Goal: Task Accomplishment & Management: Complete application form

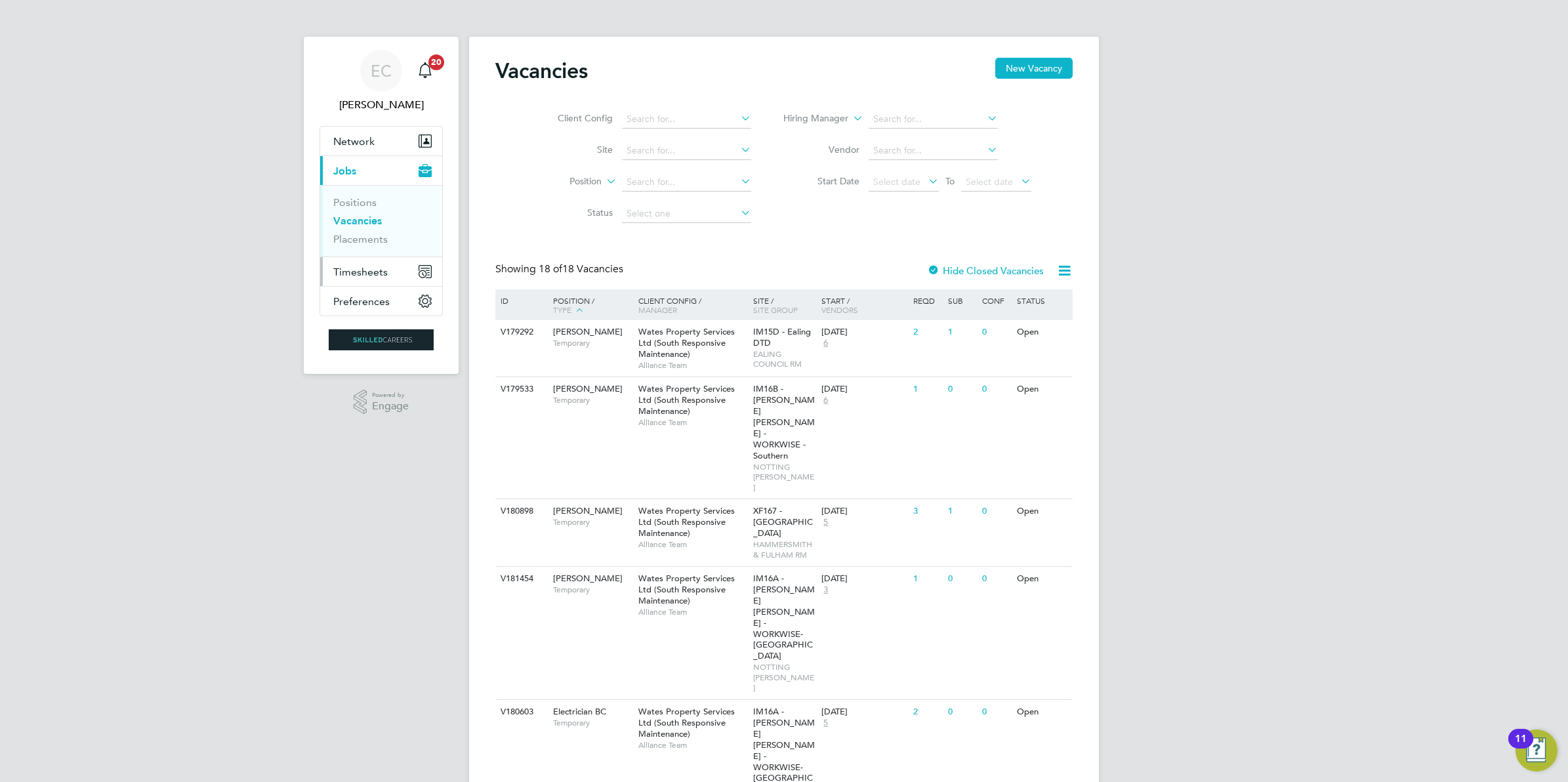
click at [382, 273] on span "Timesheets" at bounding box center [360, 271] width 54 height 12
click at [382, 228] on link "Timesheets" at bounding box center [360, 232] width 54 height 12
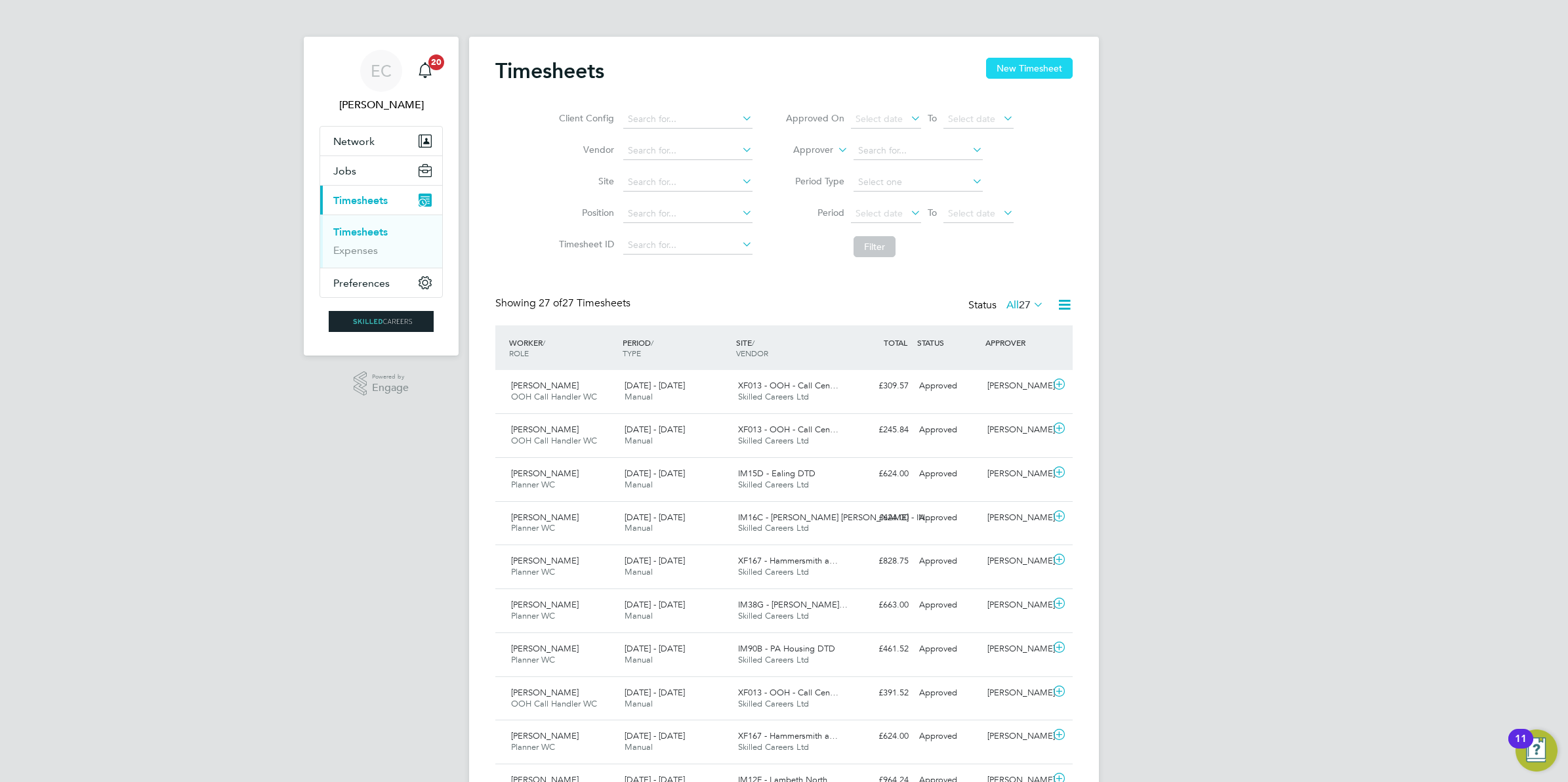
click at [1009, 69] on button "New Timesheet" at bounding box center [1030, 68] width 87 height 21
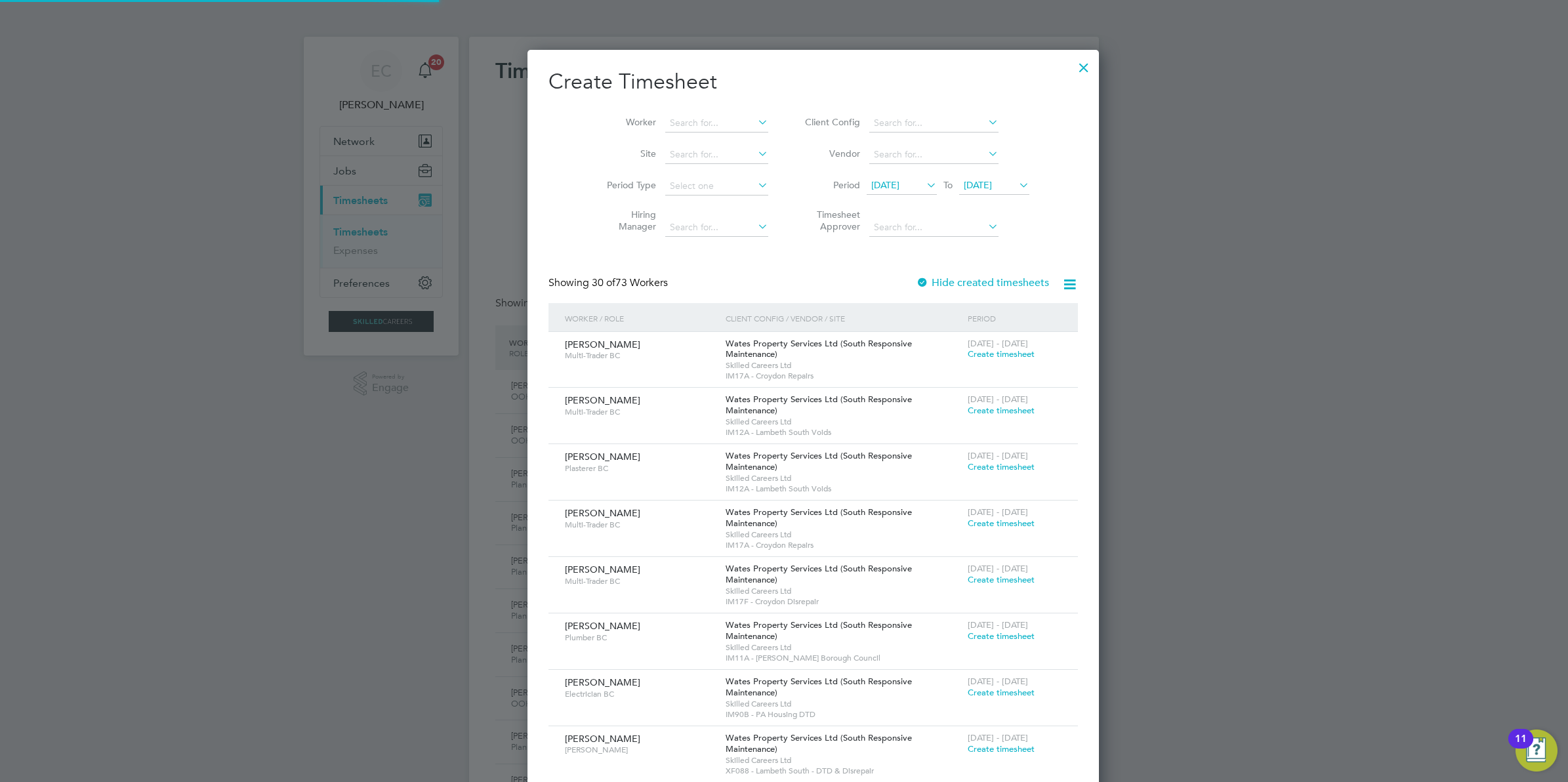
click at [887, 187] on span "[DATE]" at bounding box center [886, 185] width 28 height 11
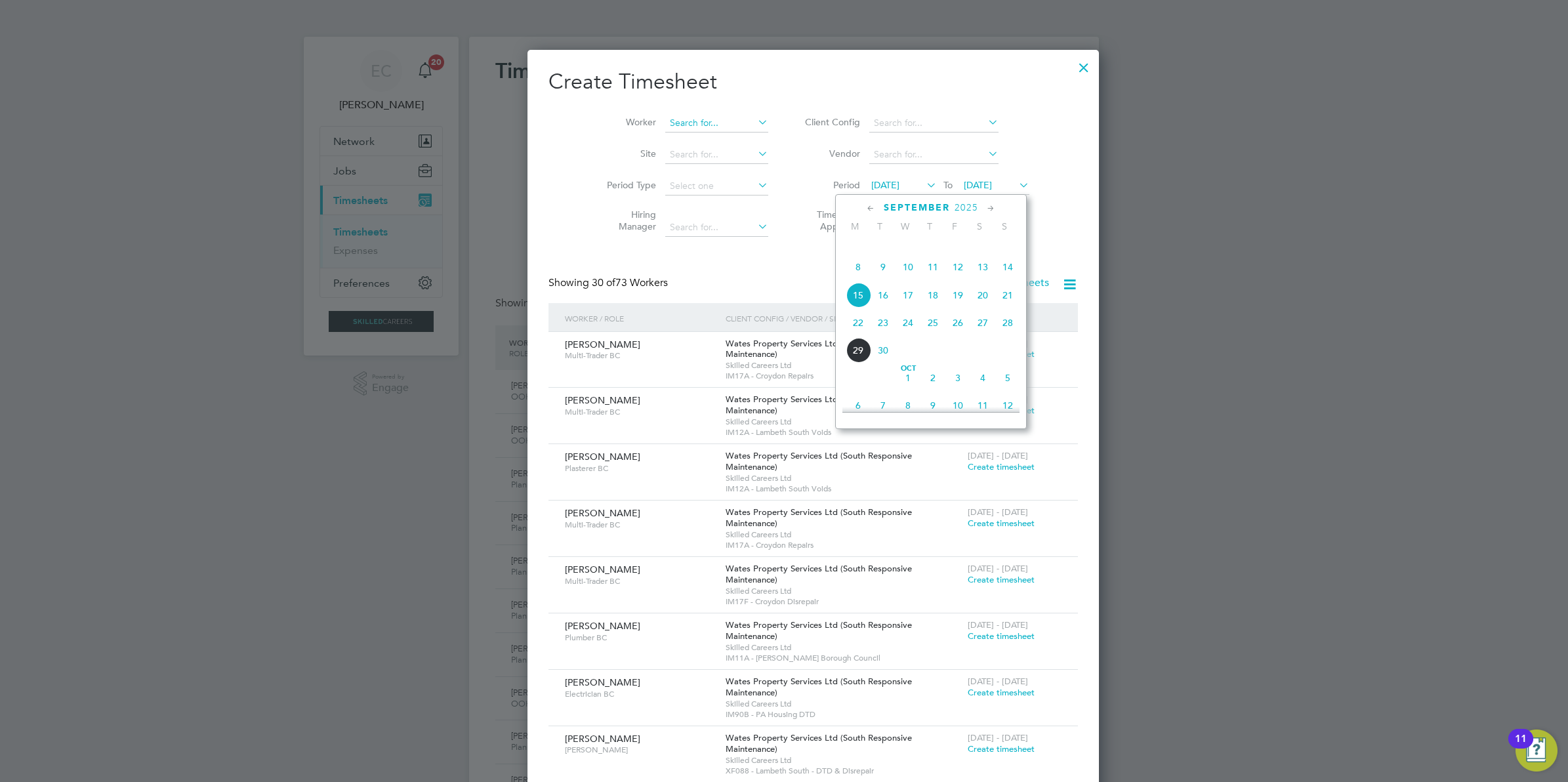
click at [691, 124] on input at bounding box center [717, 123] width 103 height 18
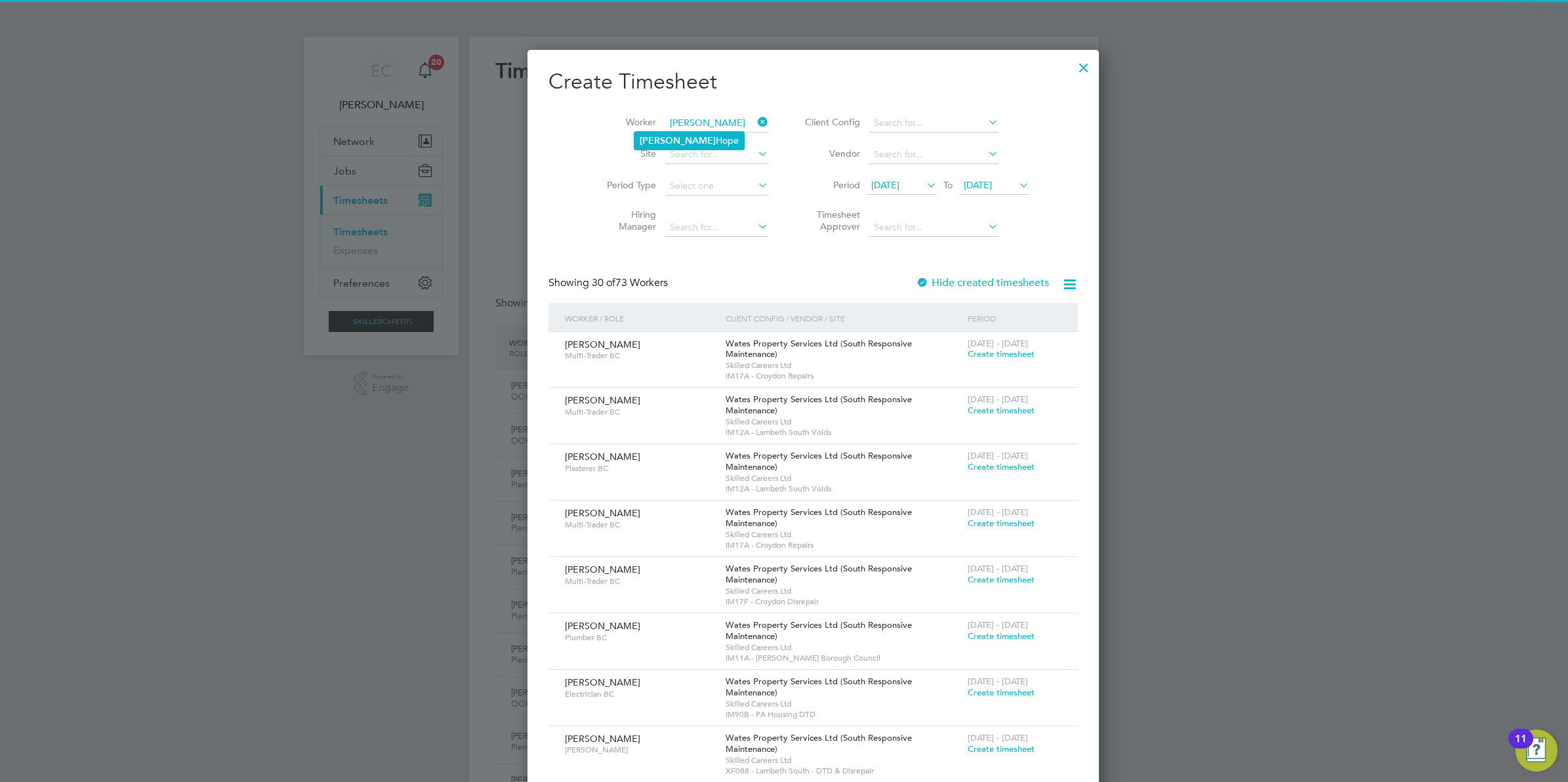
click at [686, 137] on li "[PERSON_NAME]" at bounding box center [690, 141] width 110 height 18
type input "[PERSON_NAME]"
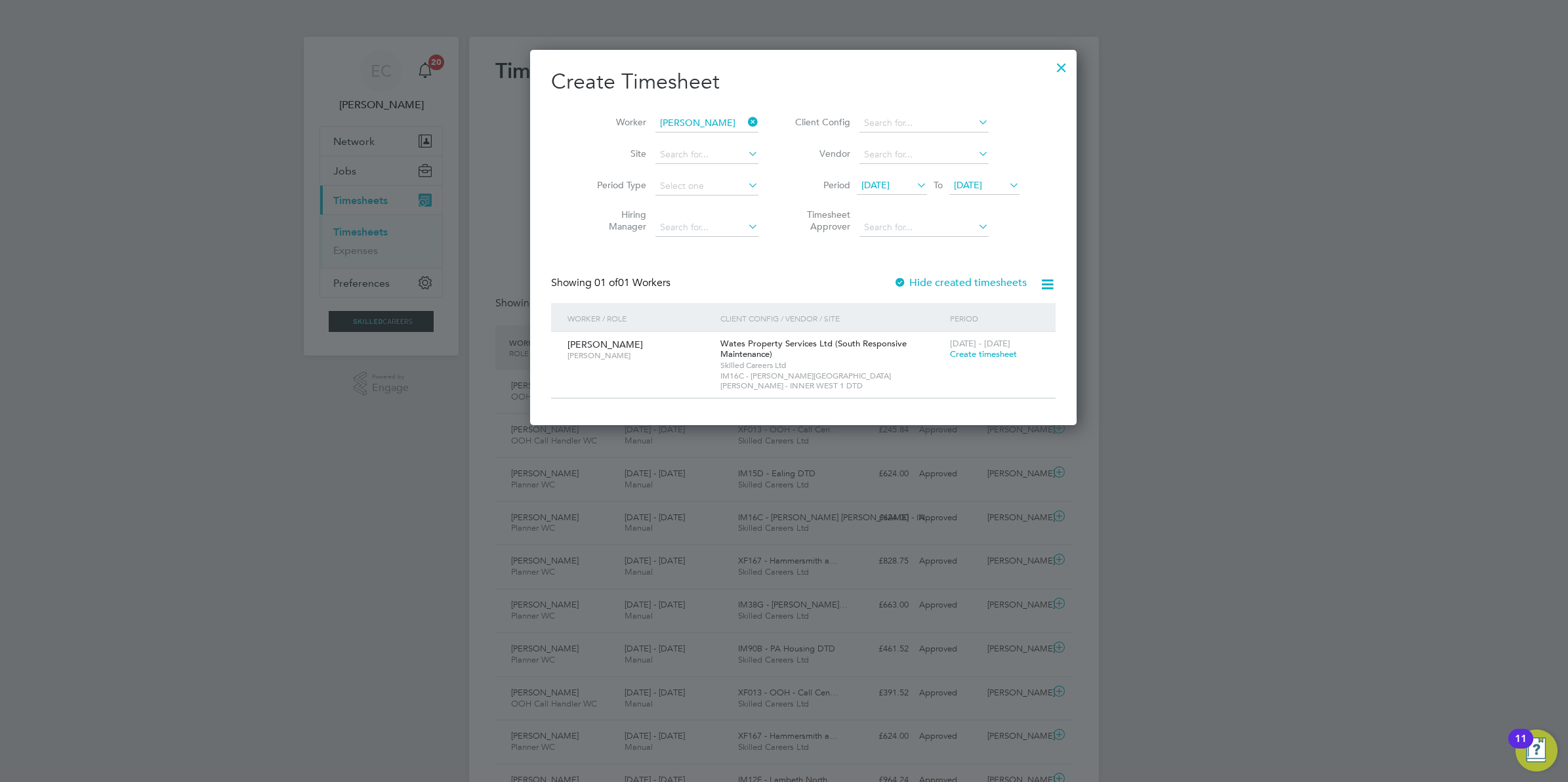
click at [913, 283] on label "Hide created timesheets" at bounding box center [960, 283] width 134 height 13
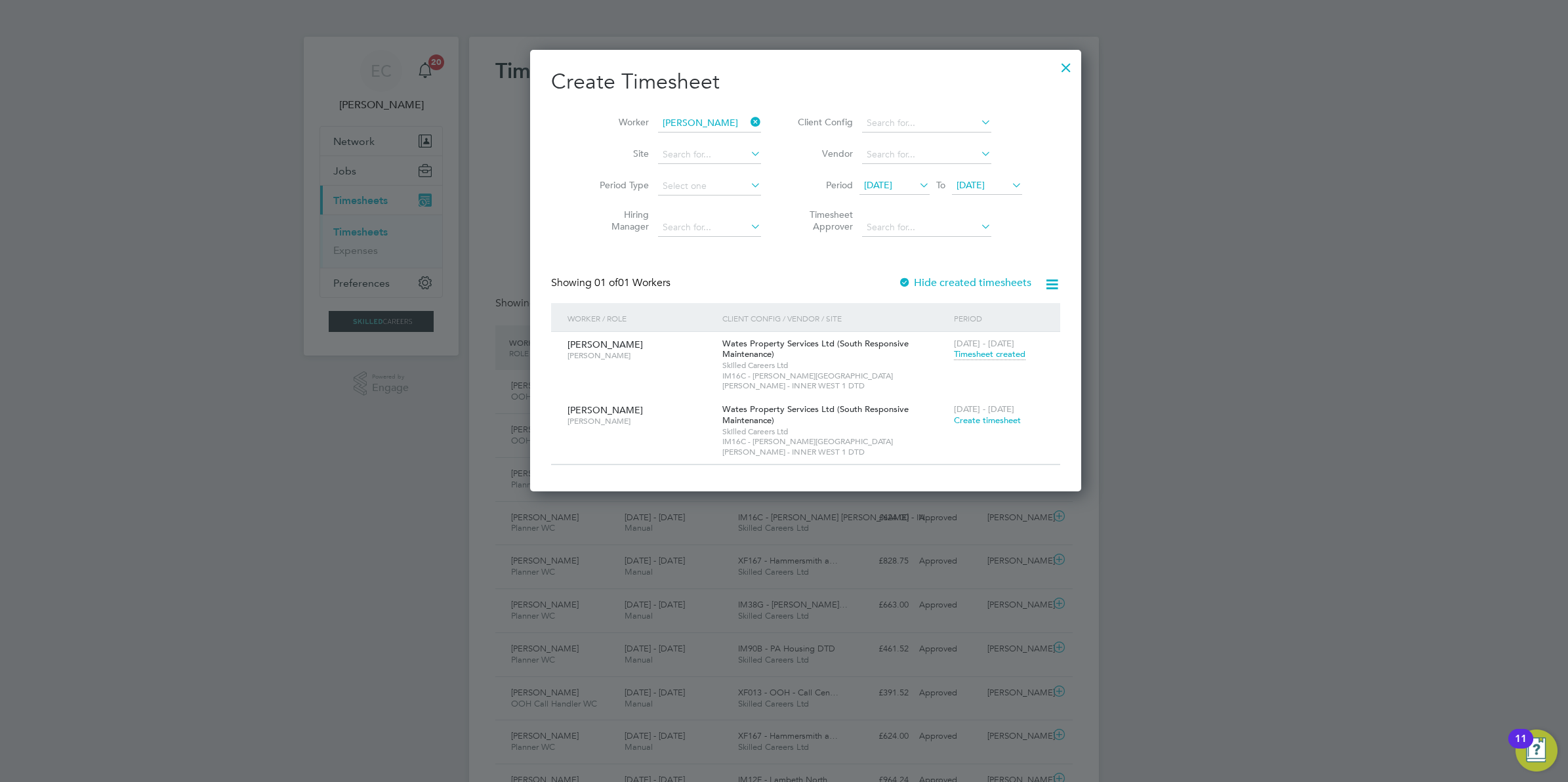
click at [954, 352] on span "Timesheet created" at bounding box center [990, 354] width 71 height 11
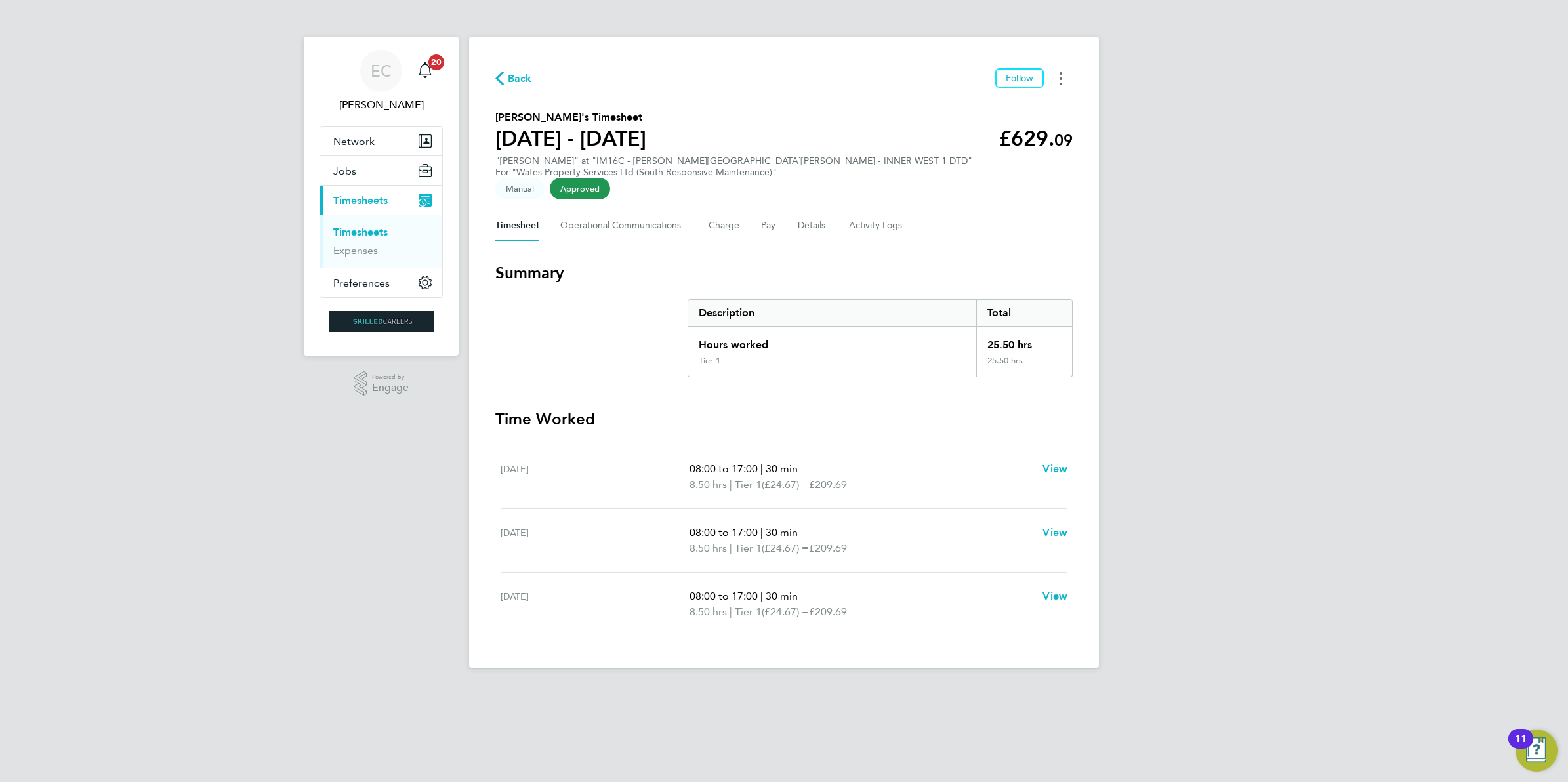
click at [1057, 82] on button "Timesheets Menu" at bounding box center [1061, 78] width 24 height 20
click at [993, 110] on link "Download timesheet" at bounding box center [994, 107] width 157 height 26
drag, startPoint x: 884, startPoint y: 209, endPoint x: 920, endPoint y: 218, distance: 37.1
click at [884, 210] on Logs-tab "Activity Logs" at bounding box center [876, 225] width 55 height 31
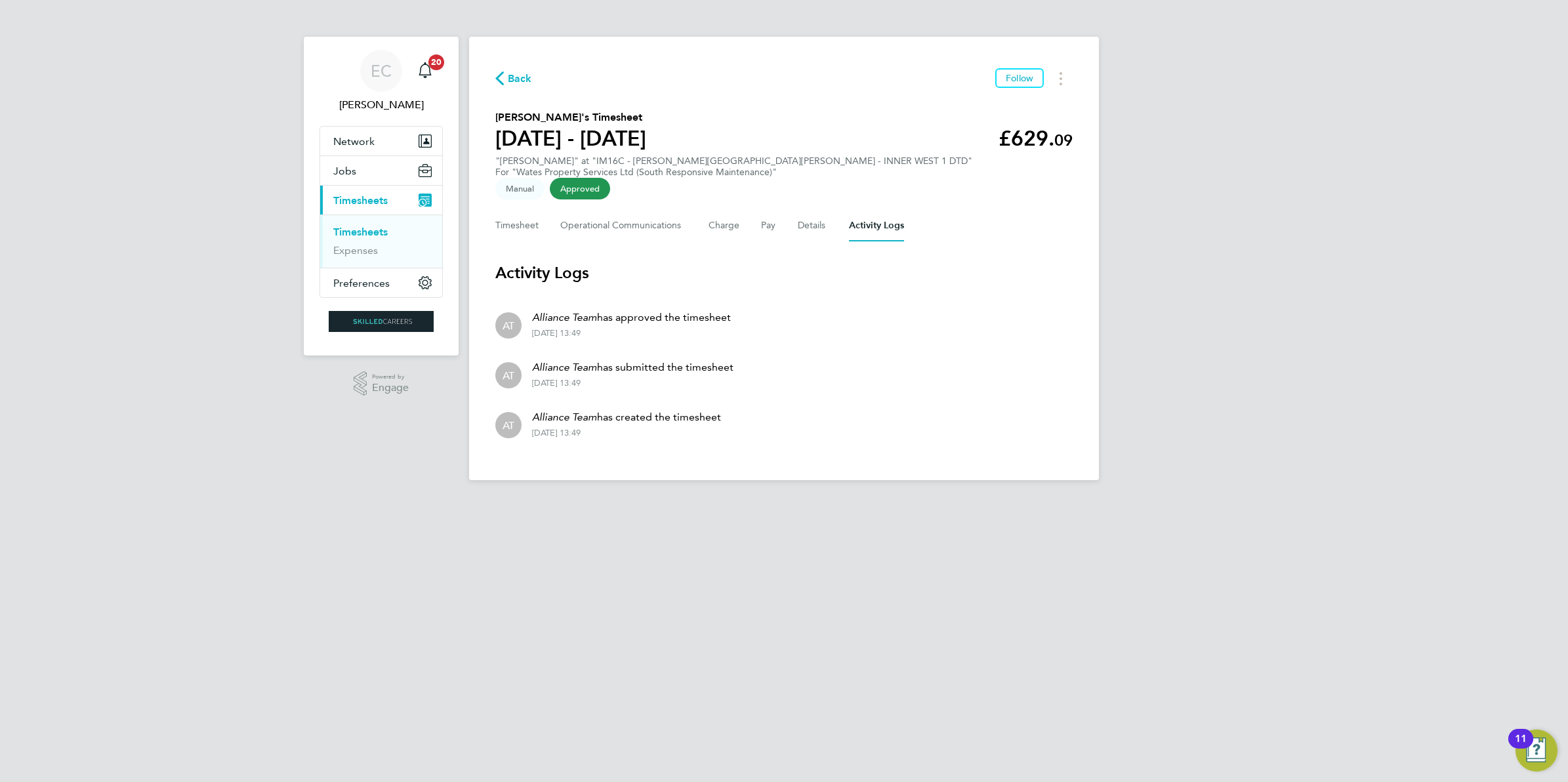
click at [1267, 255] on div "EC [PERSON_NAME] Notifications 20 Applications: Network Businesses Sites Worker…" at bounding box center [784, 251] width 1568 height 501
click at [602, 427] on div "[DATE] 13:49" at bounding box center [627, 432] width 189 height 11
drag, startPoint x: 602, startPoint y: 415, endPoint x: 594, endPoint y: 415, distance: 8.0
click at [594, 427] on div "[DATE] 13:49" at bounding box center [627, 432] width 189 height 11
drag, startPoint x: 594, startPoint y: 415, endPoint x: 592, endPoint y: 364, distance: 51.0
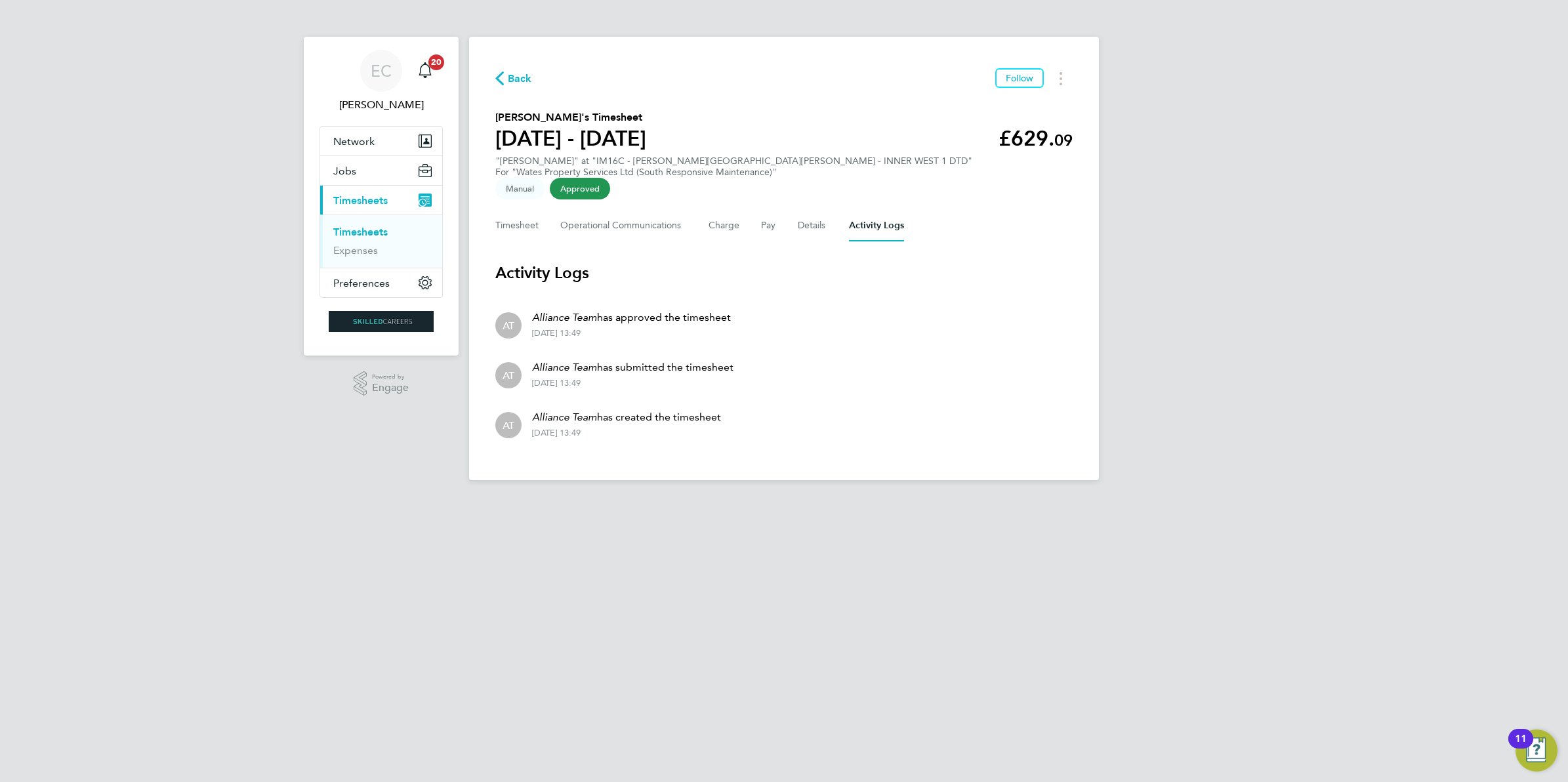
click at [592, 377] on div "[DATE] 13:49" at bounding box center [633, 382] width 202 height 11
drag, startPoint x: 592, startPoint y: 364, endPoint x: 607, endPoint y: 364, distance: 15.0
click at [607, 377] on div "[DATE] 13:49" at bounding box center [633, 382] width 202 height 11
drag, startPoint x: 607, startPoint y: 364, endPoint x: 594, endPoint y: 315, distance: 50.7
click at [594, 328] on div "[DATE] 13:49" at bounding box center [632, 333] width 199 height 11
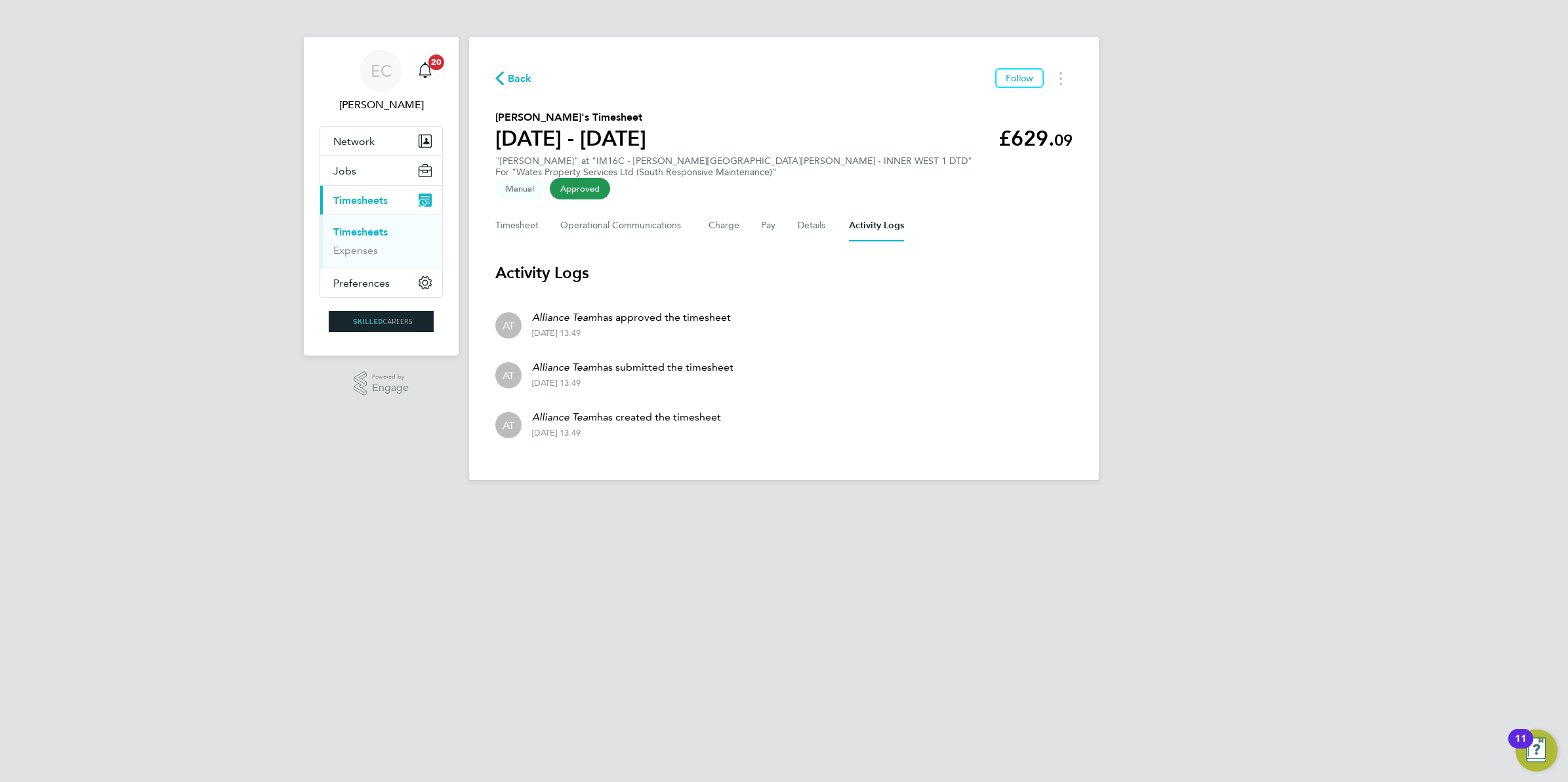
drag, startPoint x: 594, startPoint y: 315, endPoint x: 609, endPoint y: 311, distance: 15.5
click at [609, 328] on div "[DATE] 13:49" at bounding box center [632, 333] width 199 height 11
drag, startPoint x: 605, startPoint y: 314, endPoint x: 589, endPoint y: 314, distance: 16.0
click at [589, 328] on div "[DATE] 13:49" at bounding box center [632, 333] width 199 height 11
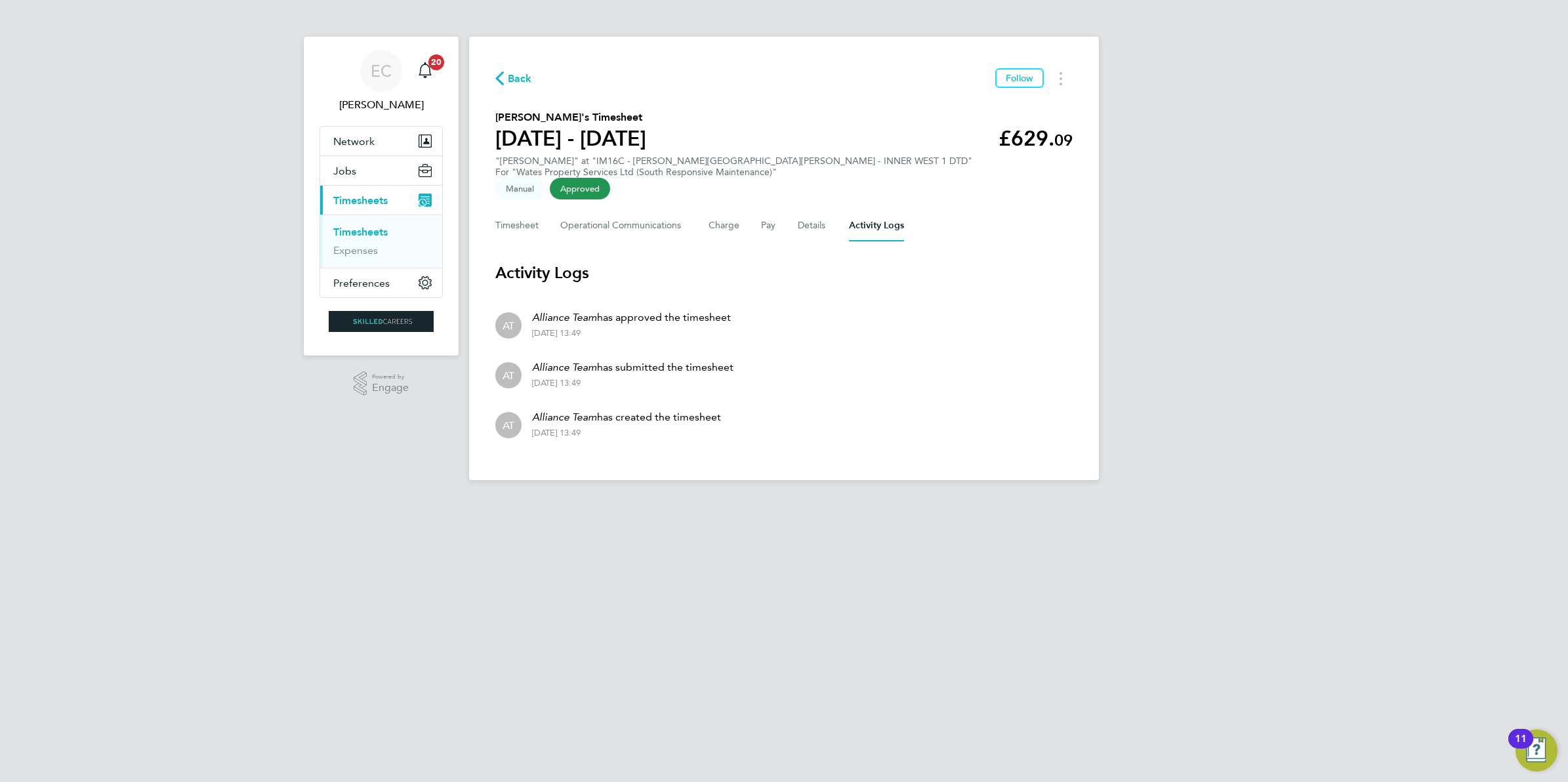
click at [589, 328] on div "[DATE] 13:49" at bounding box center [632, 333] width 199 height 11
drag, startPoint x: 589, startPoint y: 314, endPoint x: 602, endPoint y: 314, distance: 13.0
click at [602, 328] on div "[DATE] 13:49" at bounding box center [632, 333] width 199 height 11
drag, startPoint x: 607, startPoint y: 314, endPoint x: 589, endPoint y: 313, distance: 18.0
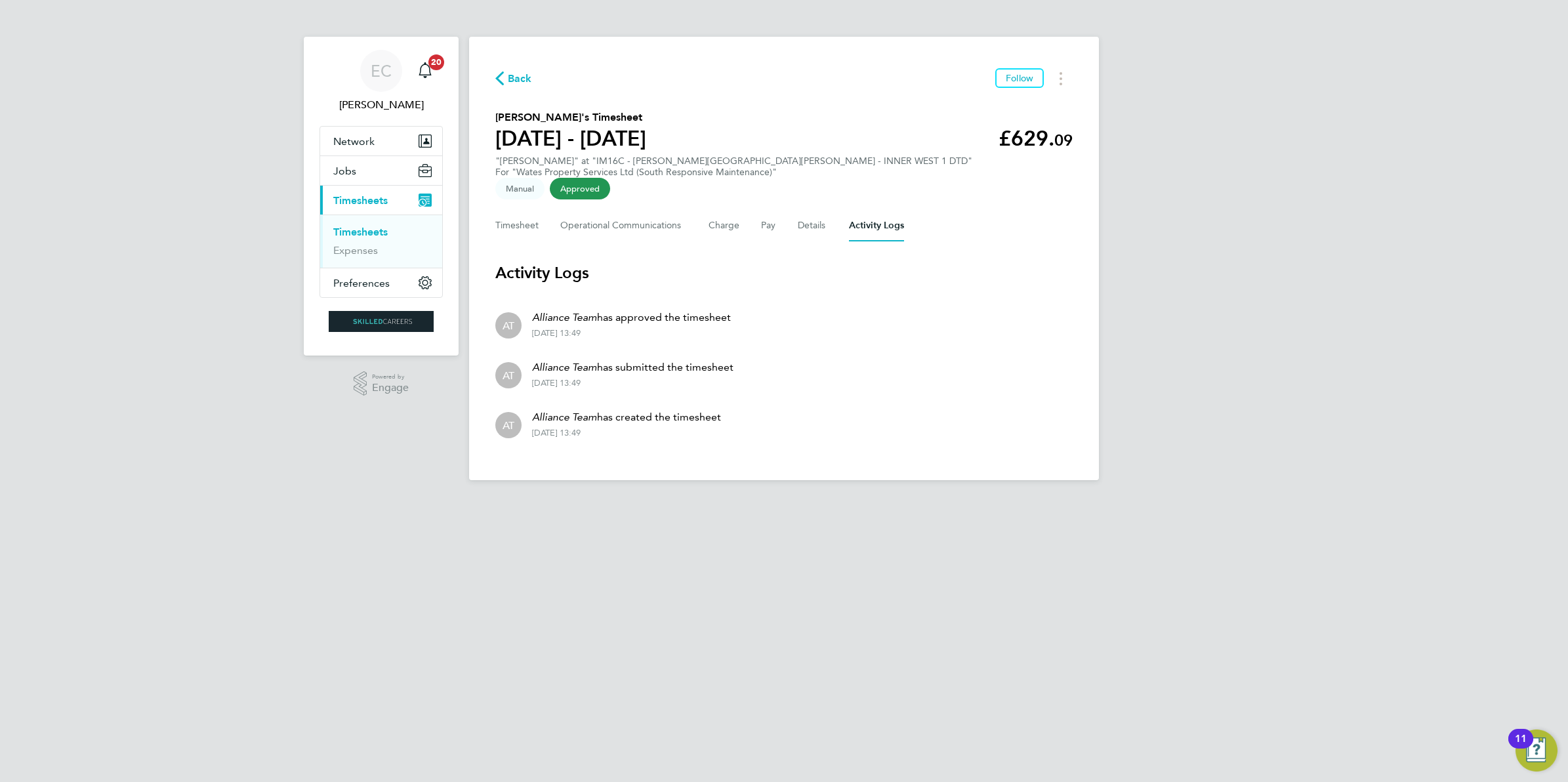
click at [589, 328] on div "[DATE] 13:49" at bounding box center [632, 333] width 199 height 11
drag, startPoint x: 589, startPoint y: 313, endPoint x: 610, endPoint y: 311, distance: 21.1
click at [610, 328] on div "[DATE] 13:49" at bounding box center [632, 333] width 199 height 11
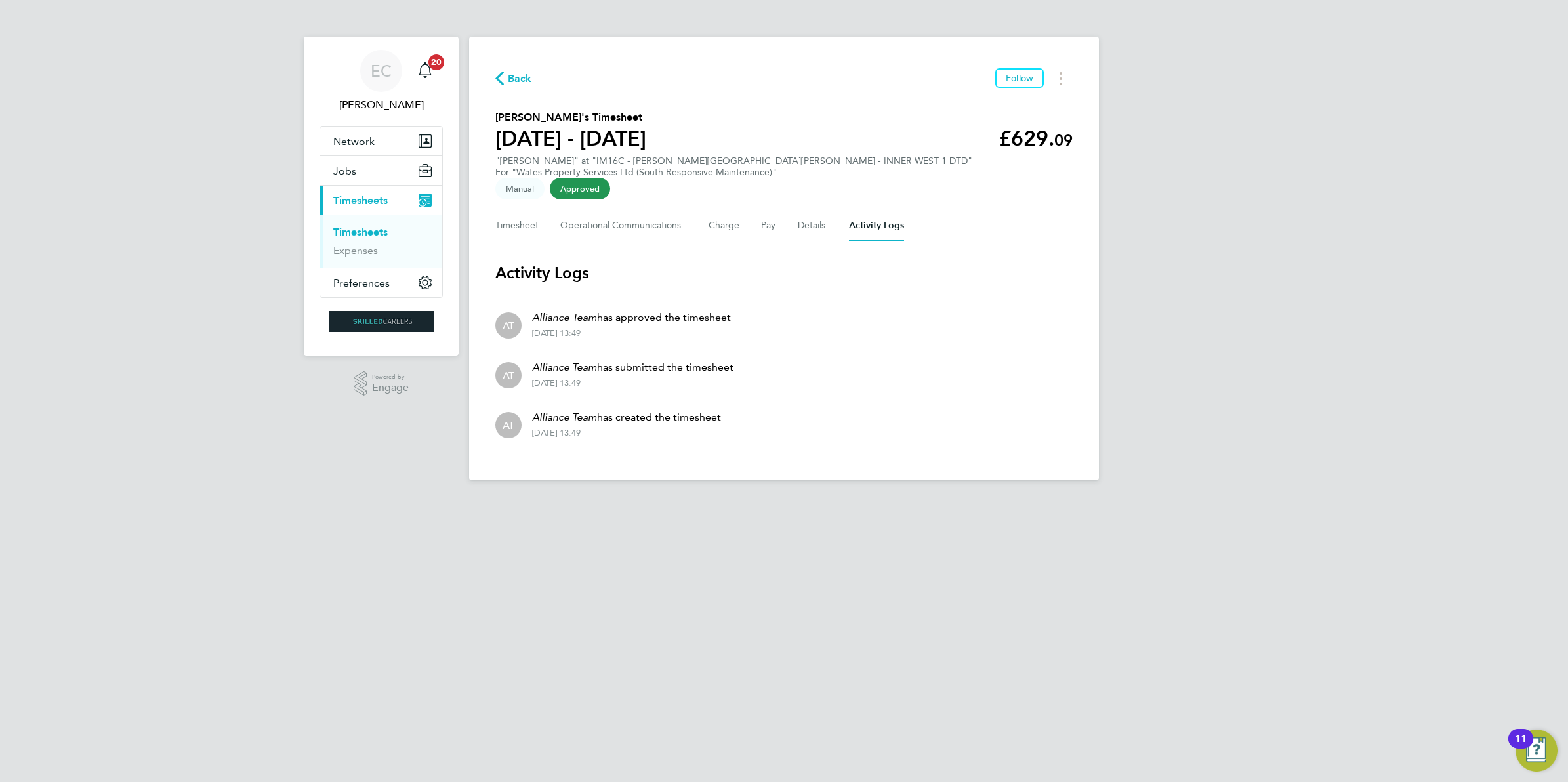
drag, startPoint x: 610, startPoint y: 311, endPoint x: 591, endPoint y: 313, distance: 19.1
click at [591, 328] on div "[DATE] 13:49" at bounding box center [632, 333] width 199 height 11
drag, startPoint x: 591, startPoint y: 313, endPoint x: 622, endPoint y: 311, distance: 31.1
click at [622, 328] on div "[DATE] 13:49" at bounding box center [632, 333] width 199 height 11
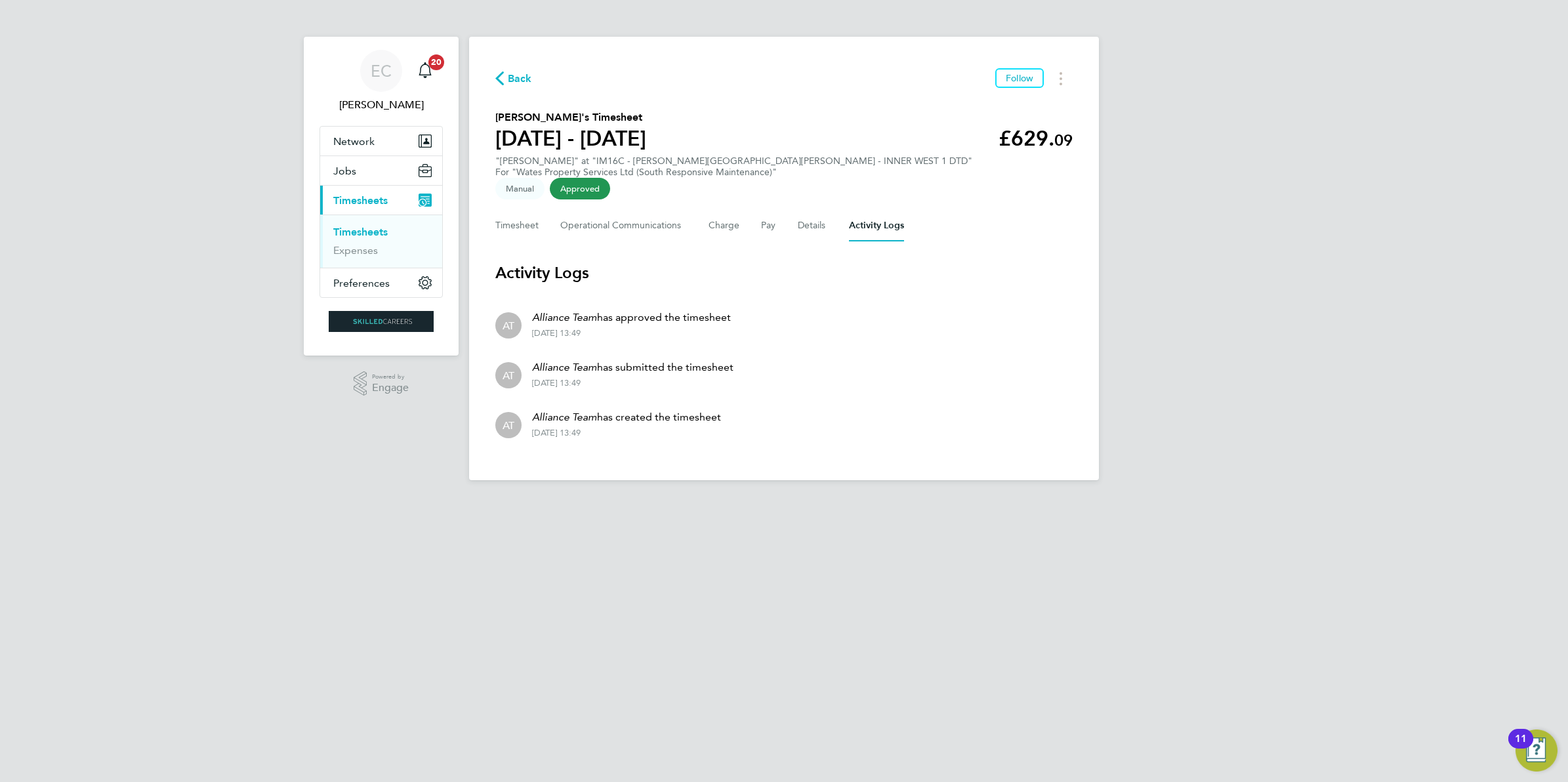
drag, startPoint x: 622, startPoint y: 311, endPoint x: 591, endPoint y: 366, distance: 63.1
click at [591, 377] on div "[DATE] 13:49" at bounding box center [633, 382] width 202 height 11
drag, startPoint x: 591, startPoint y: 366, endPoint x: 609, endPoint y: 361, distance: 18.7
click at [609, 377] on div "[DATE] 13:49" at bounding box center [633, 382] width 202 height 11
drag, startPoint x: 609, startPoint y: 361, endPoint x: 594, endPoint y: 414, distance: 55.1
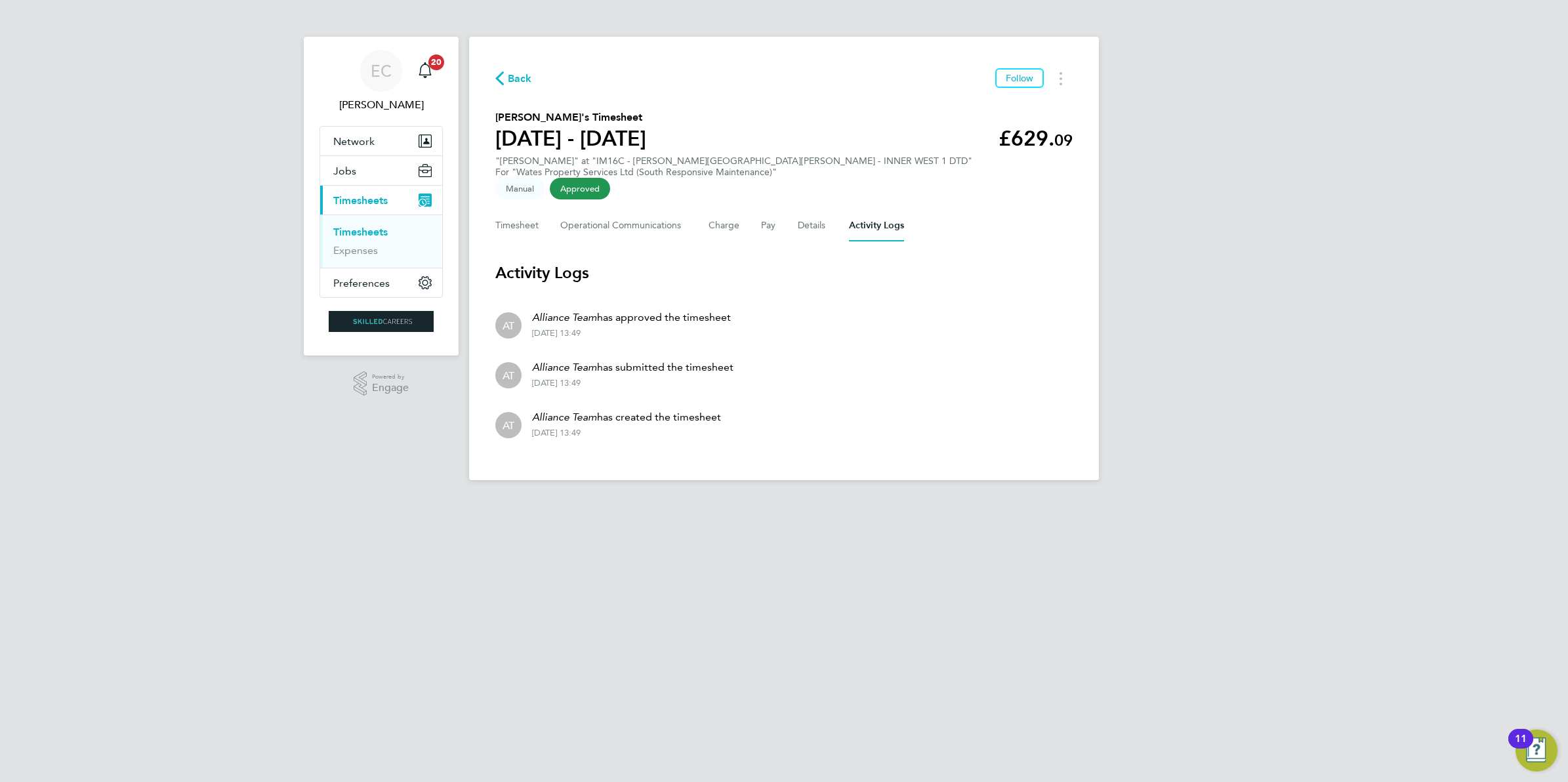
click at [594, 427] on div "[DATE] 13:49" at bounding box center [627, 432] width 189 height 11
drag, startPoint x: 594, startPoint y: 414, endPoint x: 607, endPoint y: 414, distance: 13.0
click at [607, 427] on div "[DATE] 13:49" at bounding box center [627, 432] width 189 height 11
drag, startPoint x: 591, startPoint y: 363, endPoint x: 607, endPoint y: 364, distance: 16.0
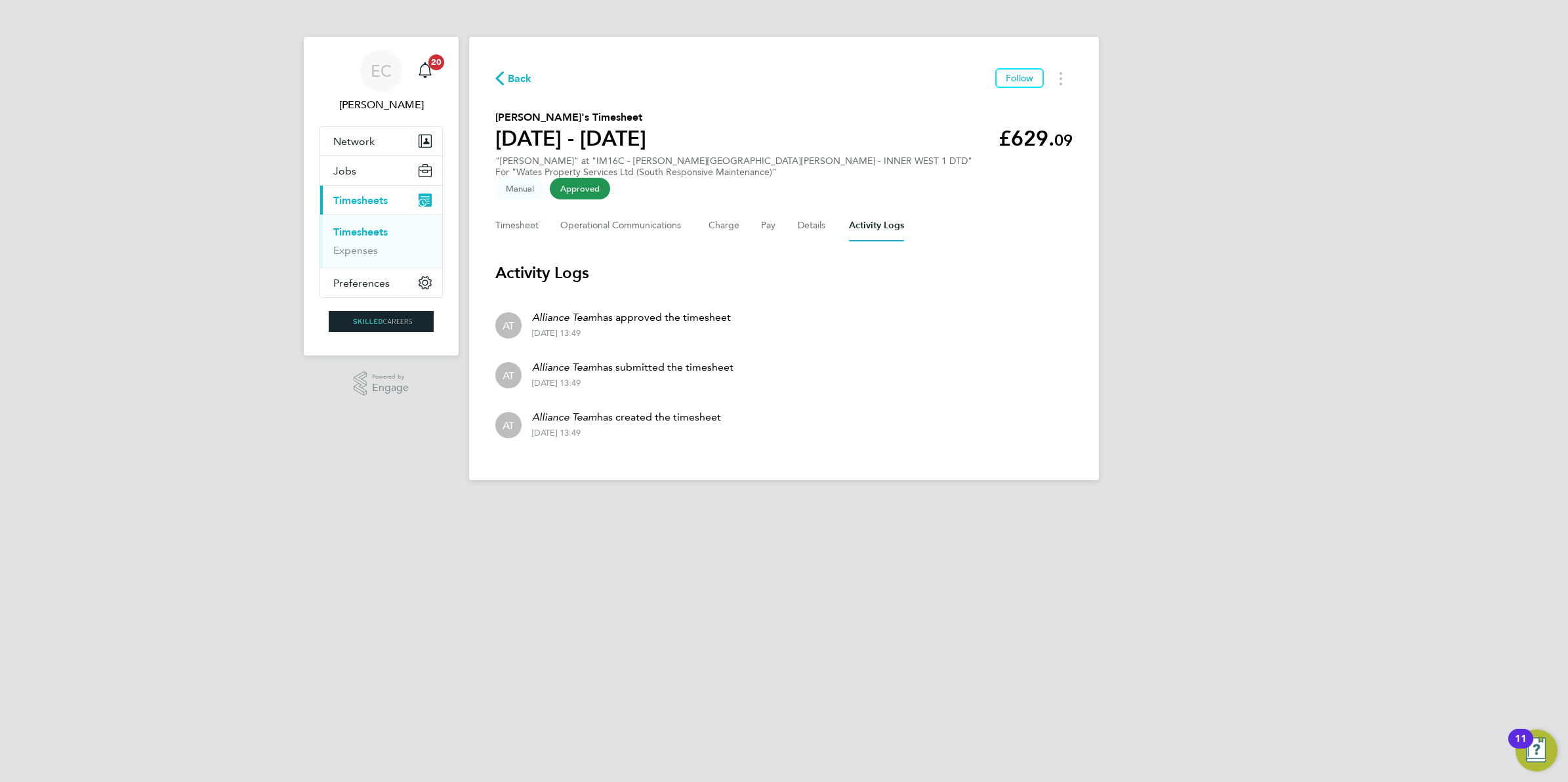
click at [607, 377] on div "[DATE] 13:49" at bounding box center [633, 382] width 202 height 11
drag, startPoint x: 607, startPoint y: 364, endPoint x: 587, endPoint y: 365, distance: 20.0
click at [587, 377] on div "[DATE] 13:49" at bounding box center [633, 382] width 202 height 11
drag, startPoint x: 587, startPoint y: 365, endPoint x: 588, endPoint y: 313, distance: 52.0
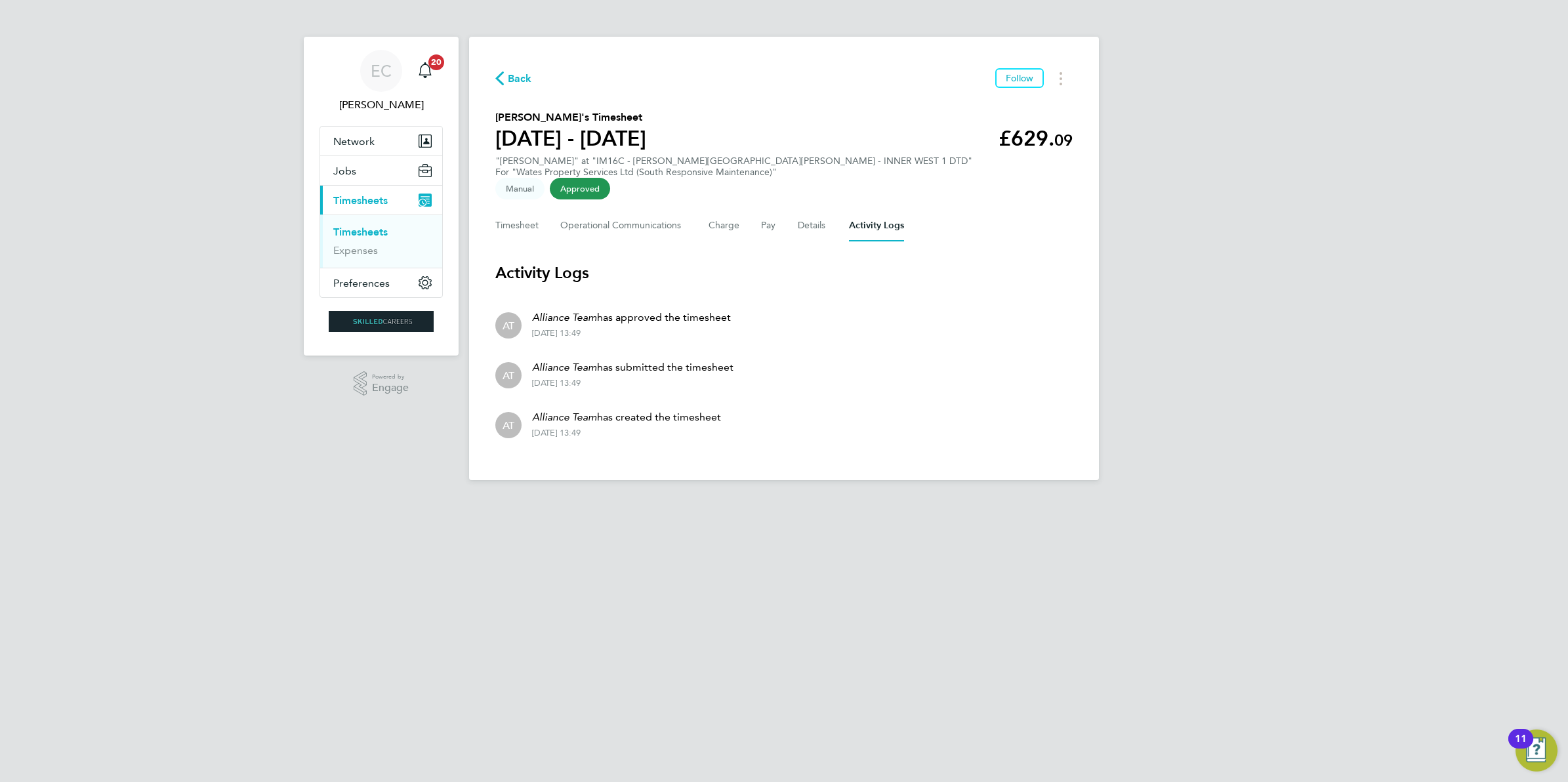
click at [588, 328] on div "[DATE] 13:49" at bounding box center [632, 333] width 199 height 11
drag, startPoint x: 588, startPoint y: 313, endPoint x: 610, endPoint y: 317, distance: 22.4
click at [610, 328] on div "[DATE] 13:49" at bounding box center [632, 333] width 199 height 11
click at [605, 328] on div "[DATE] 13:49" at bounding box center [632, 333] width 199 height 11
drag, startPoint x: 605, startPoint y: 316, endPoint x: 591, endPoint y: 314, distance: 14.1
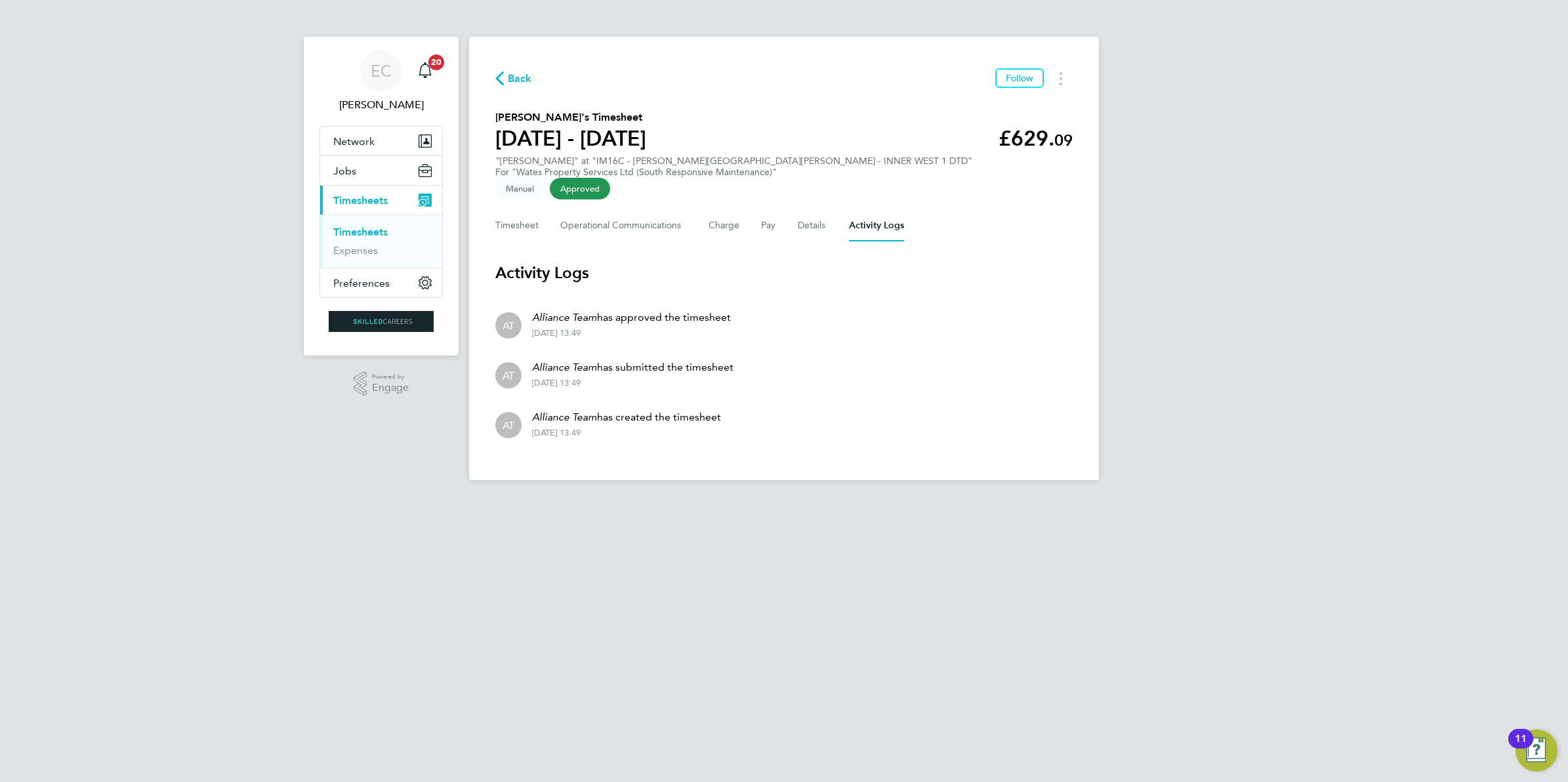
click at [591, 328] on div "[DATE] 13:49" at bounding box center [632, 333] width 199 height 11
drag, startPoint x: 591, startPoint y: 314, endPoint x: 591, endPoint y: 364, distance: 50.0
click at [592, 377] on div "[DATE] 13:49" at bounding box center [633, 382] width 202 height 11
drag, startPoint x: 589, startPoint y: 364, endPoint x: 609, endPoint y: 364, distance: 20.0
click at [609, 377] on div "[DATE] 13:49" at bounding box center [633, 382] width 202 height 11
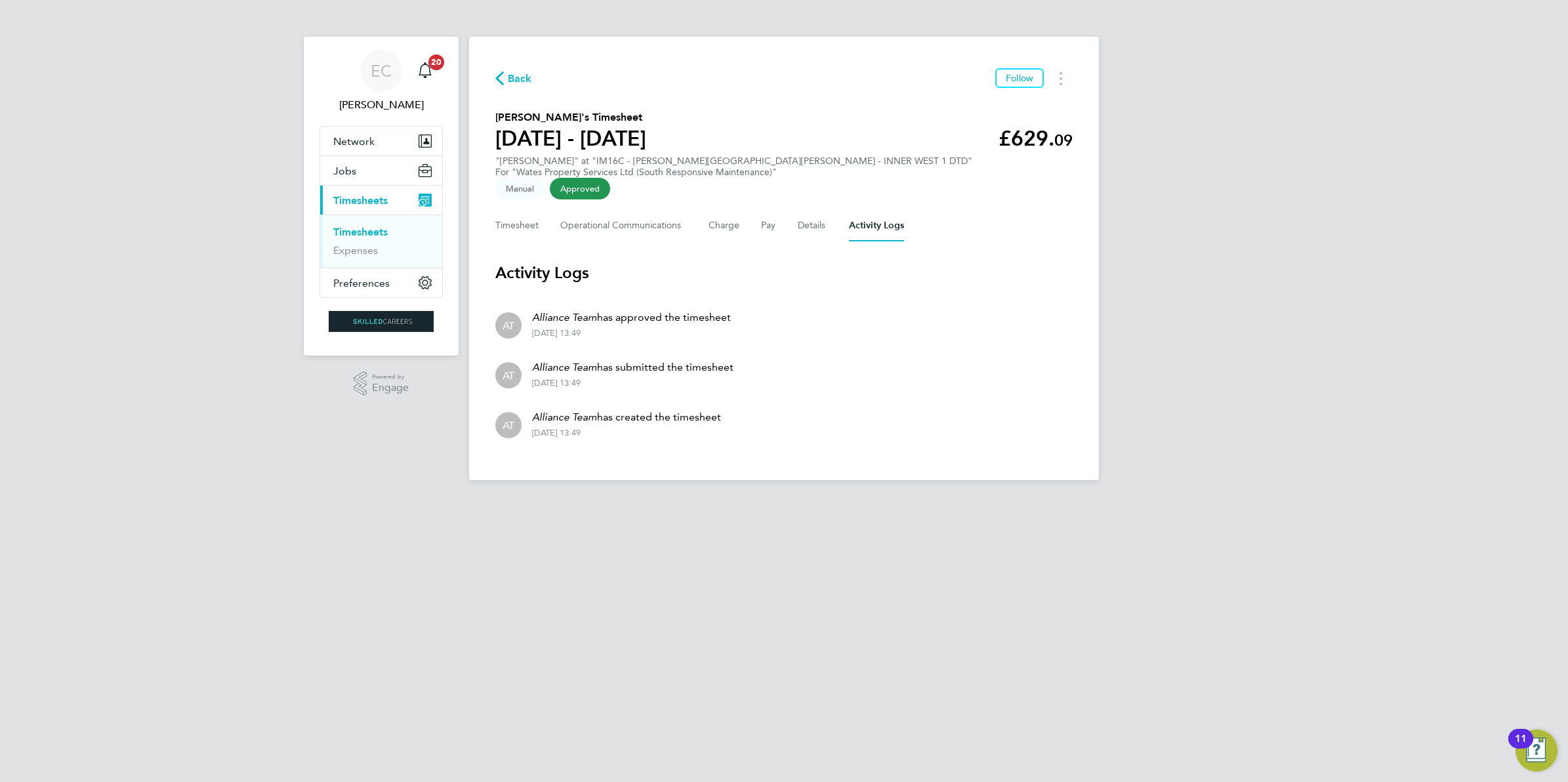
drag, startPoint x: 609, startPoint y: 364, endPoint x: 612, endPoint y: 417, distance: 53.1
click at [615, 427] on div "[DATE] 13:49" at bounding box center [627, 432] width 189 height 11
drag, startPoint x: 608, startPoint y: 414, endPoint x: 588, endPoint y: 414, distance: 20.0
click at [588, 427] on div "[DATE] 13:49" at bounding box center [627, 432] width 189 height 11
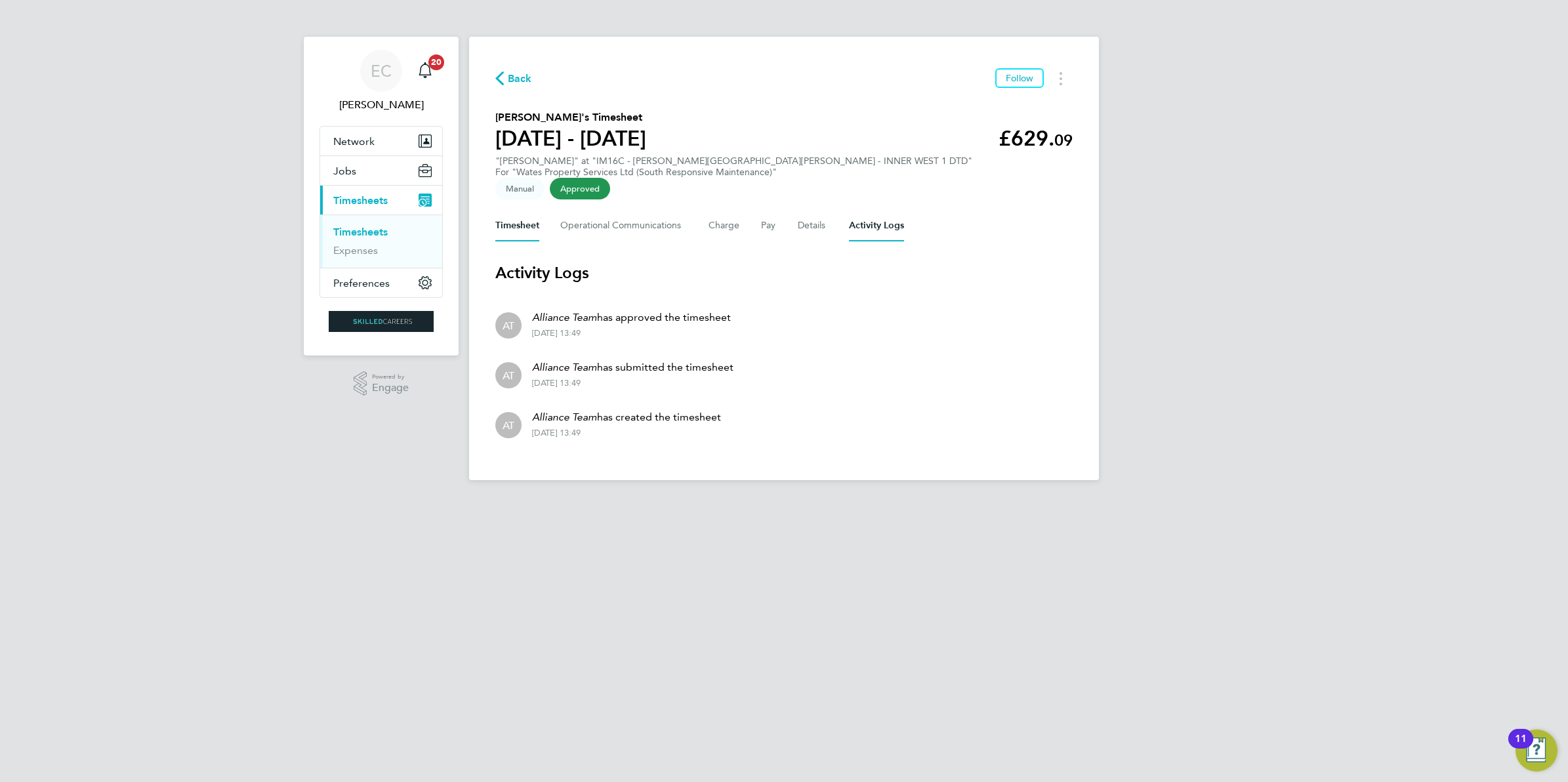
click at [503, 210] on button "Timesheet" at bounding box center [518, 225] width 44 height 31
